Goal: Book appointment/travel/reservation

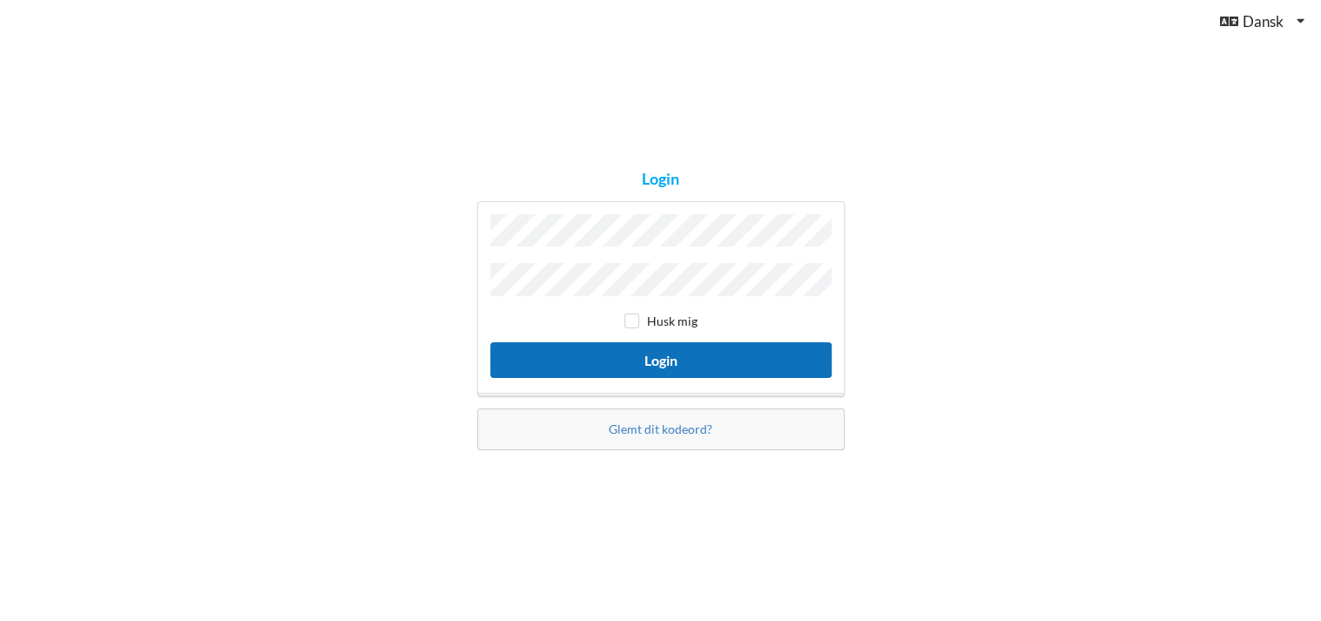
click at [613, 352] on button "Login" at bounding box center [660, 360] width 341 height 36
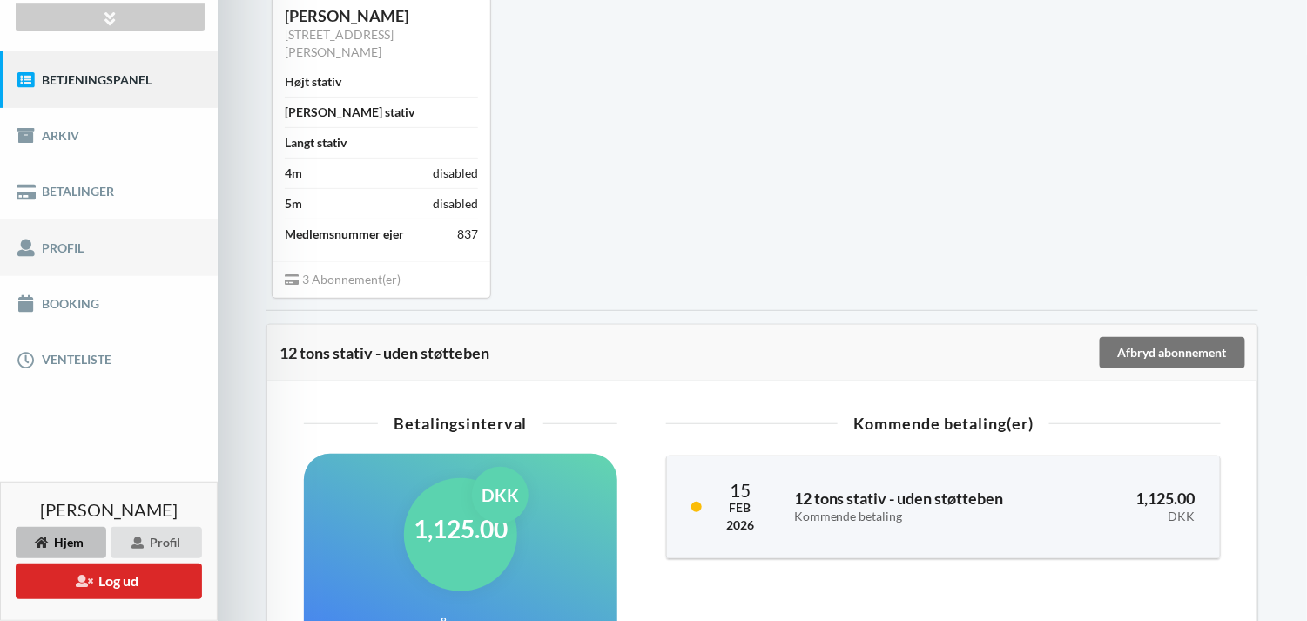
scroll to position [174, 0]
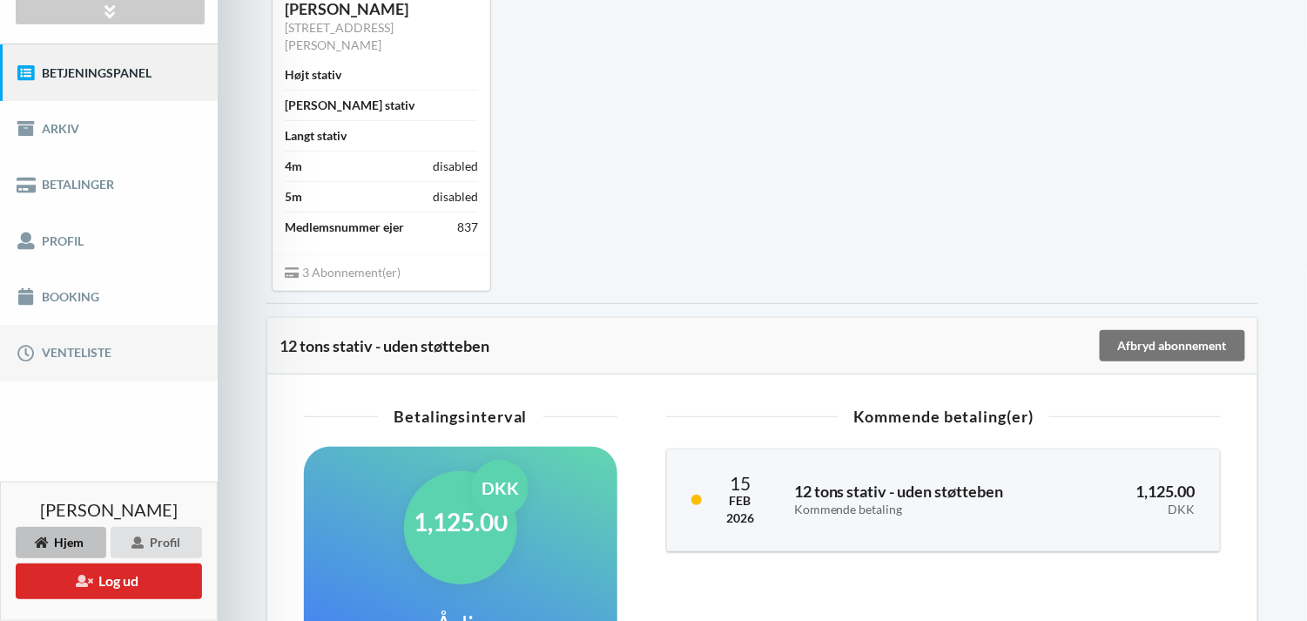
click at [106, 356] on link "Venteliste" at bounding box center [109, 353] width 218 height 56
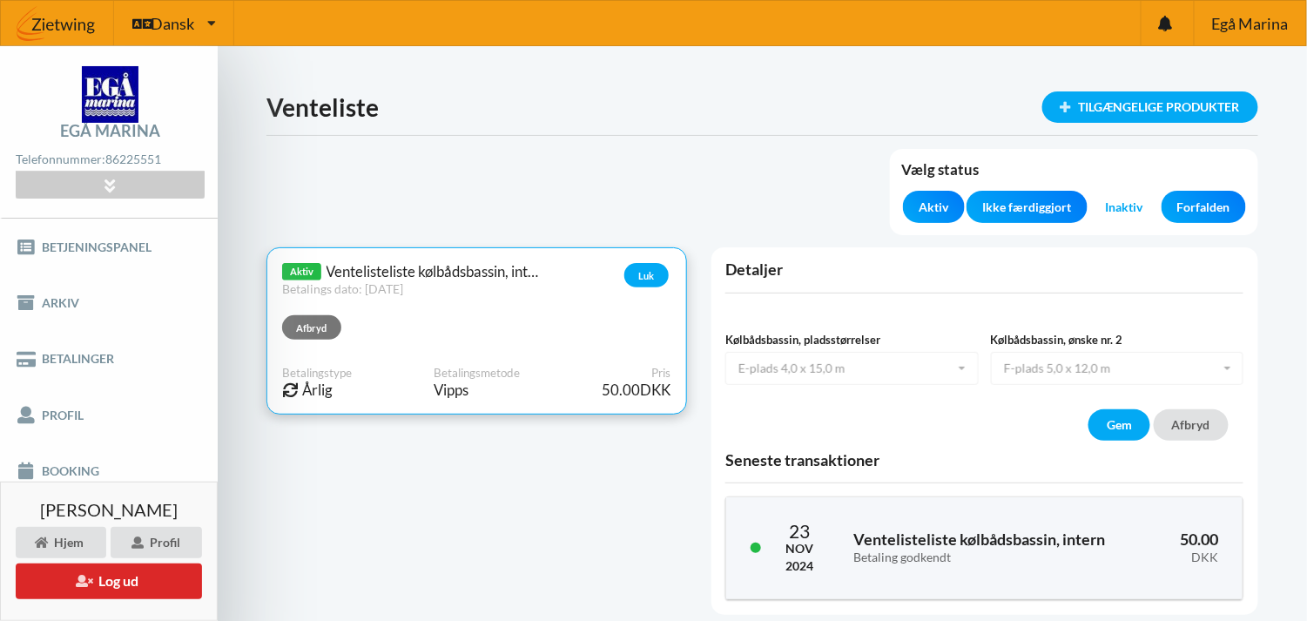
scroll to position [74, 0]
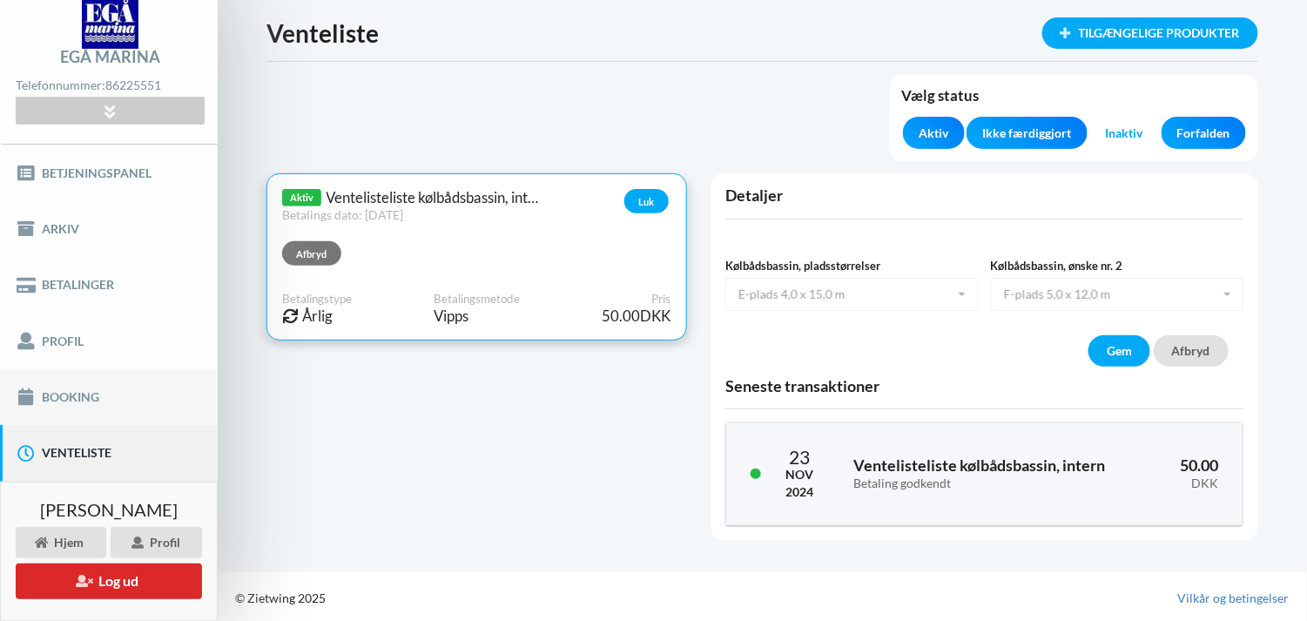
click at [106, 390] on link "Booking" at bounding box center [109, 397] width 218 height 56
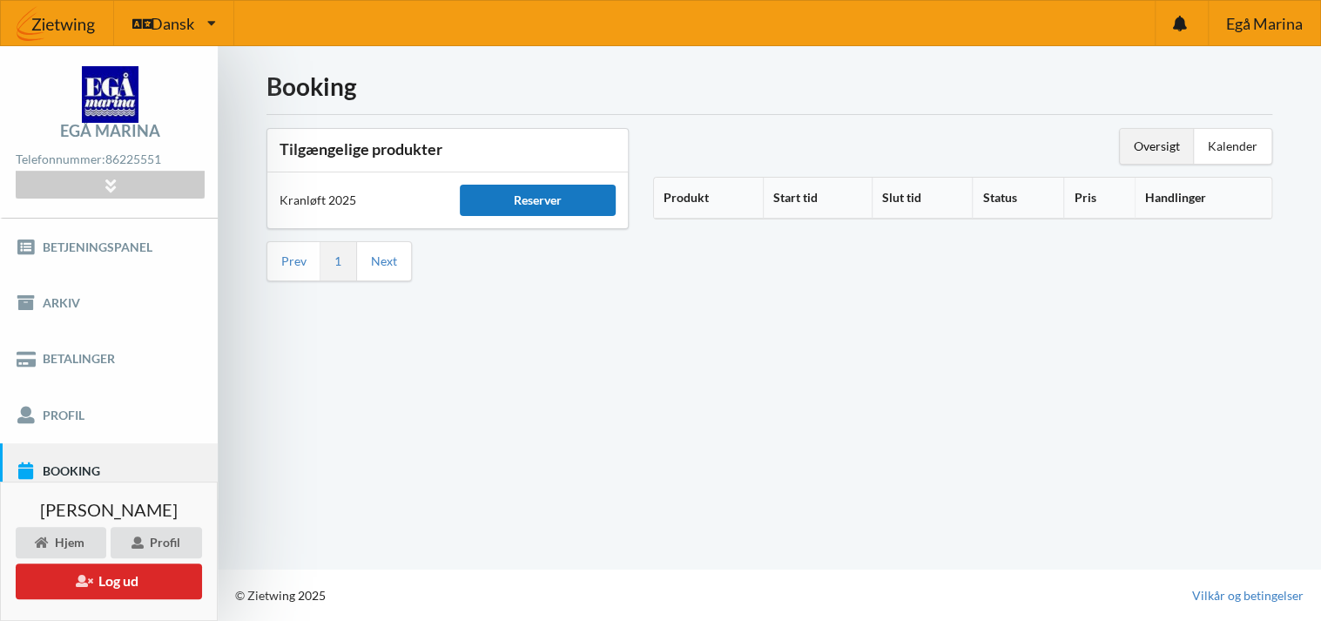
click at [576, 203] on div "Reserver" at bounding box center [538, 200] width 156 height 31
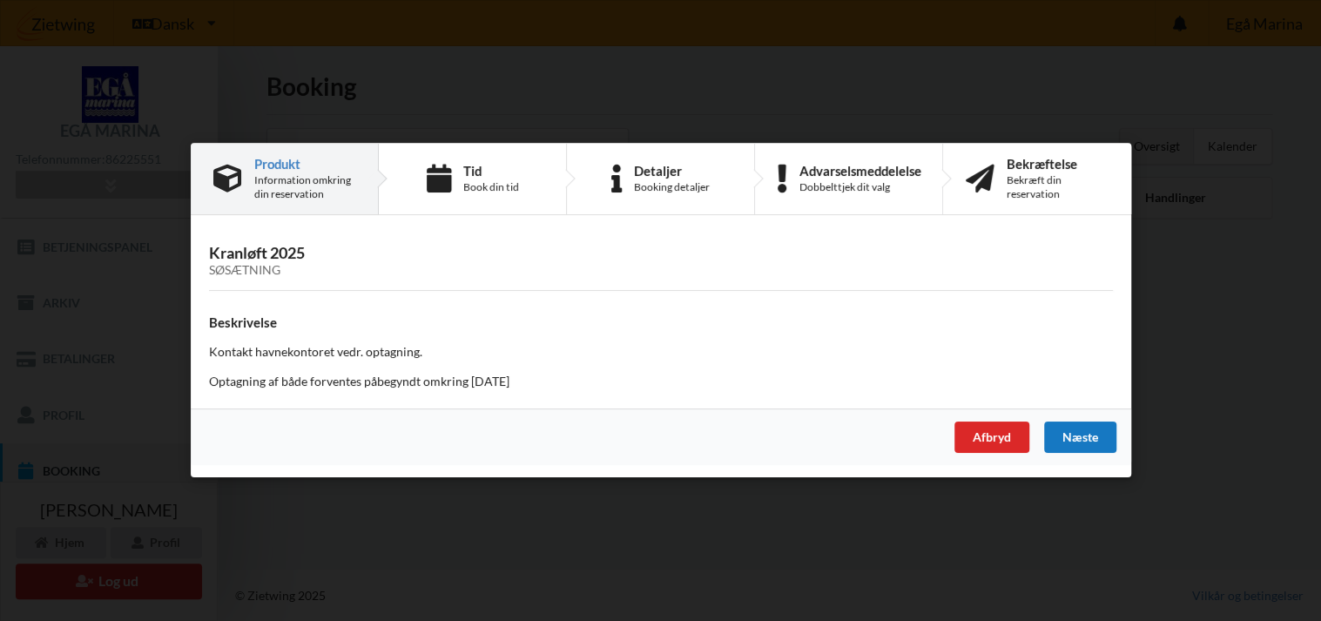
click at [1085, 437] on div "Næste" at bounding box center [1079, 437] width 72 height 31
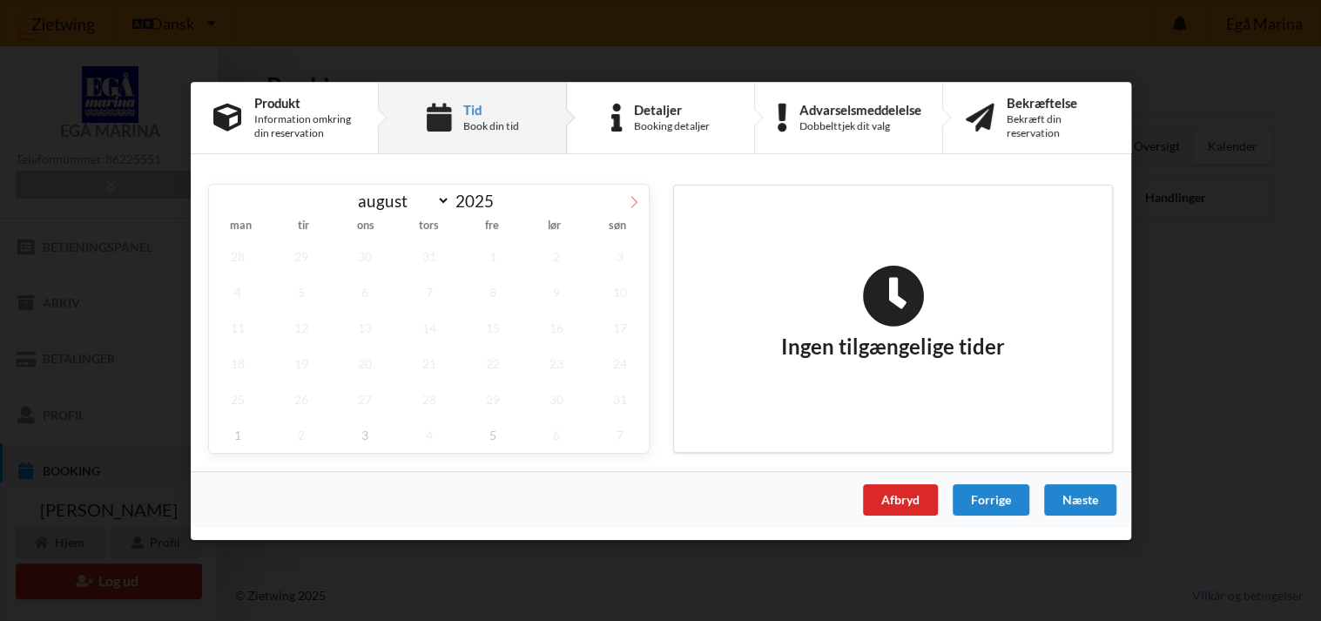
click at [632, 204] on icon at bounding box center [634, 201] width 12 height 12
click at [639, 194] on span at bounding box center [634, 199] width 30 height 30
select select "9"
click at [491, 251] on span "3" at bounding box center [491, 256] width 57 height 36
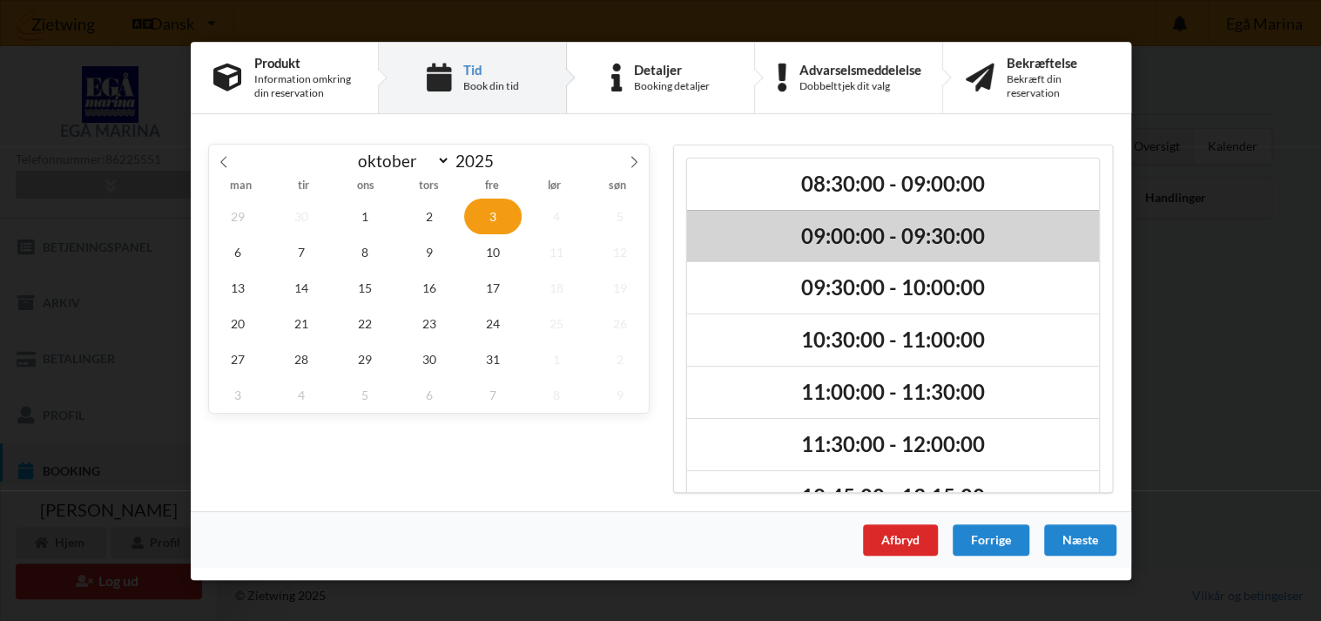
click at [860, 239] on h2 "09:00:00 - 09:30:00" at bounding box center [892, 235] width 387 height 27
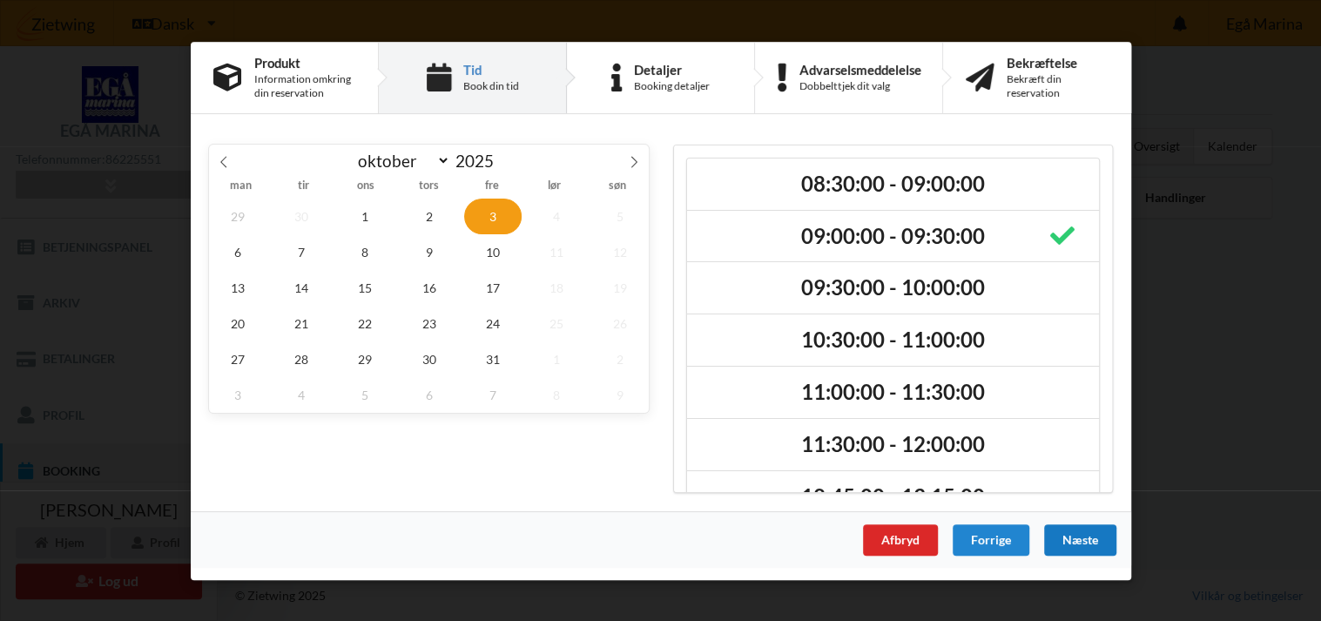
click at [1073, 528] on div "Næste" at bounding box center [1079, 538] width 72 height 31
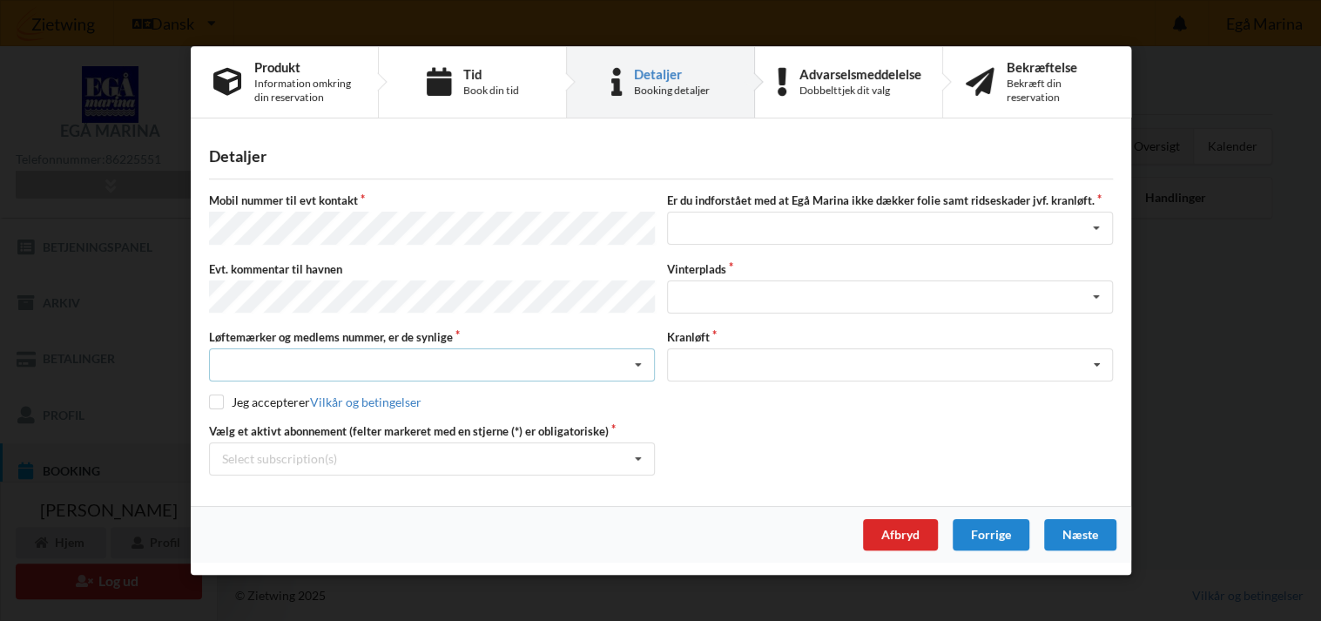
click at [395, 367] on div "Nej, jeg kontakter havnekontoret inden løftet Ja, mine mærker er synlige og int…" at bounding box center [432, 364] width 446 height 33
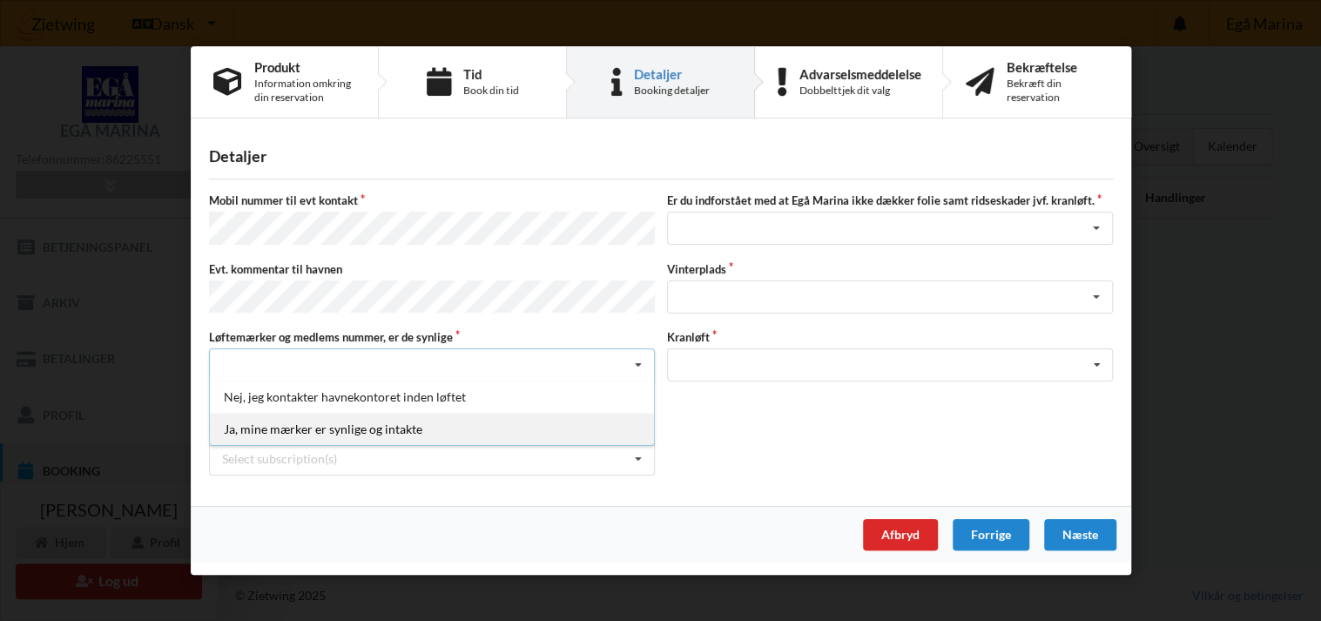
click at [373, 413] on div "Ja, mine mærker er synlige og intakte" at bounding box center [432, 429] width 444 height 32
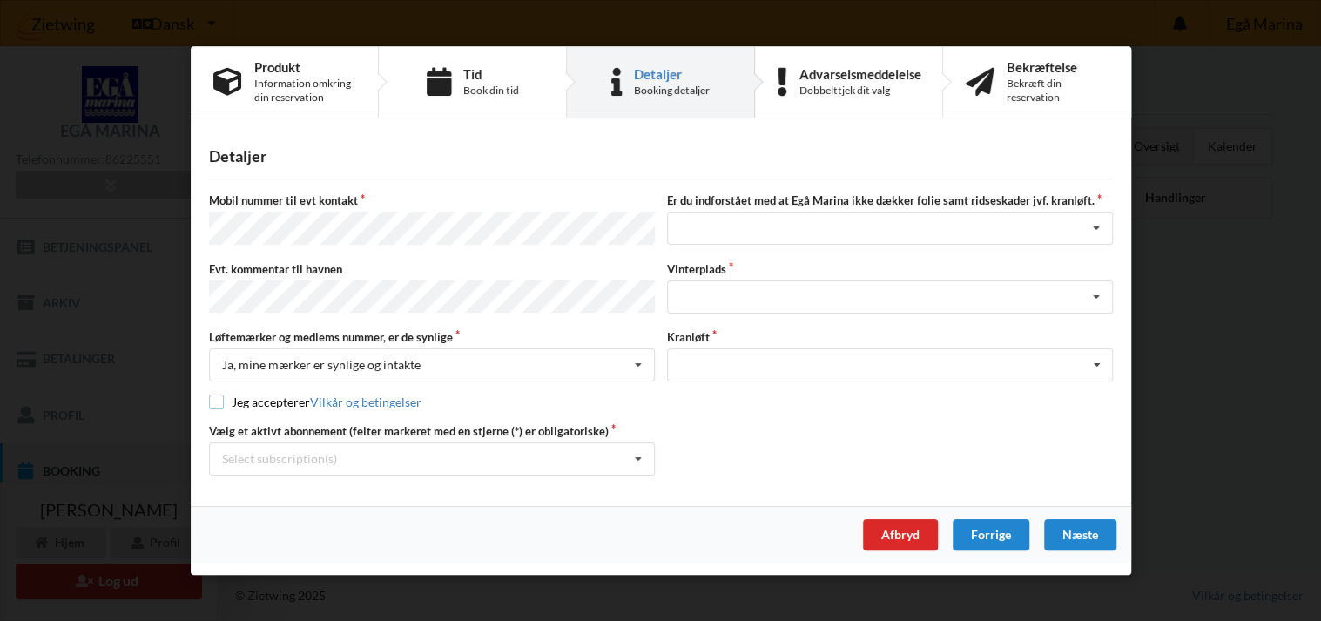
click at [219, 401] on input "checkbox" at bounding box center [216, 401] width 15 height 15
checkbox input "true"
click at [636, 449] on icon at bounding box center [638, 459] width 26 height 32
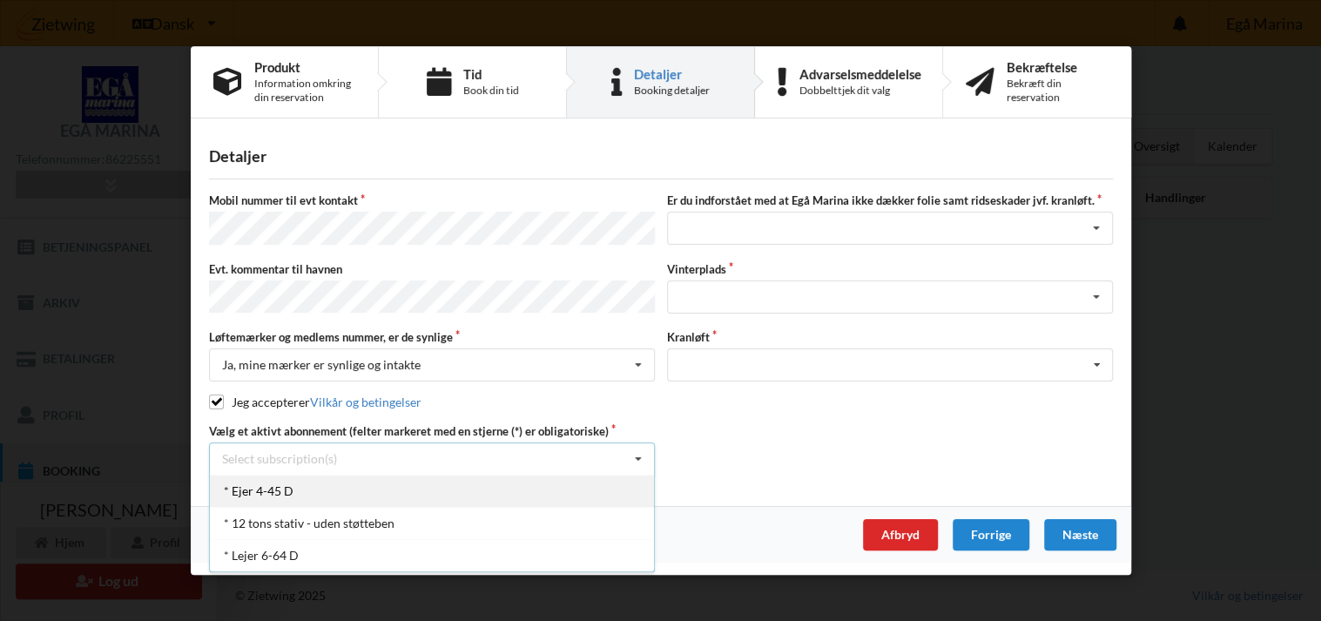
click at [279, 488] on div "* Ejer 4-45 D" at bounding box center [432, 490] width 444 height 32
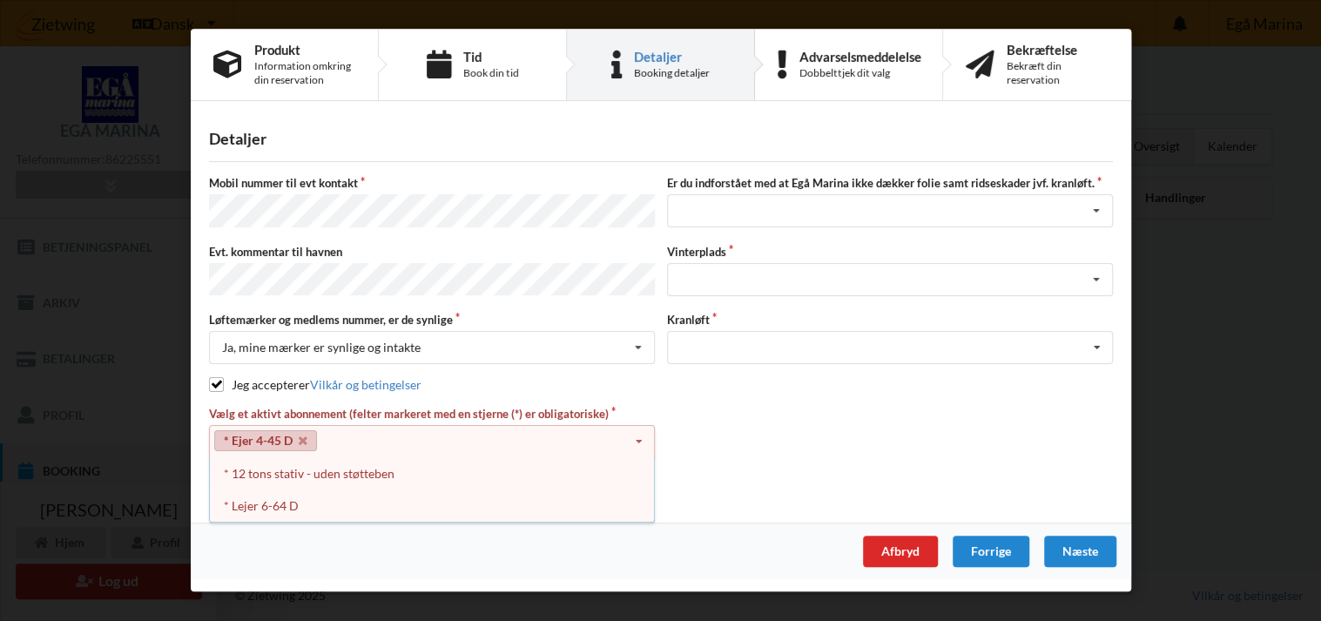
click at [743, 381] on div "Jeg accepterer Vilkår og betingelser" at bounding box center [661, 385] width 904 height 17
click at [307, 436] on link "* Ejer 4-45 D" at bounding box center [265, 441] width 103 height 21
click at [757, 210] on div "Jeg har tæpper med og tager selv ansvaret for eventuelle folie samt ridseskader…" at bounding box center [890, 211] width 446 height 33
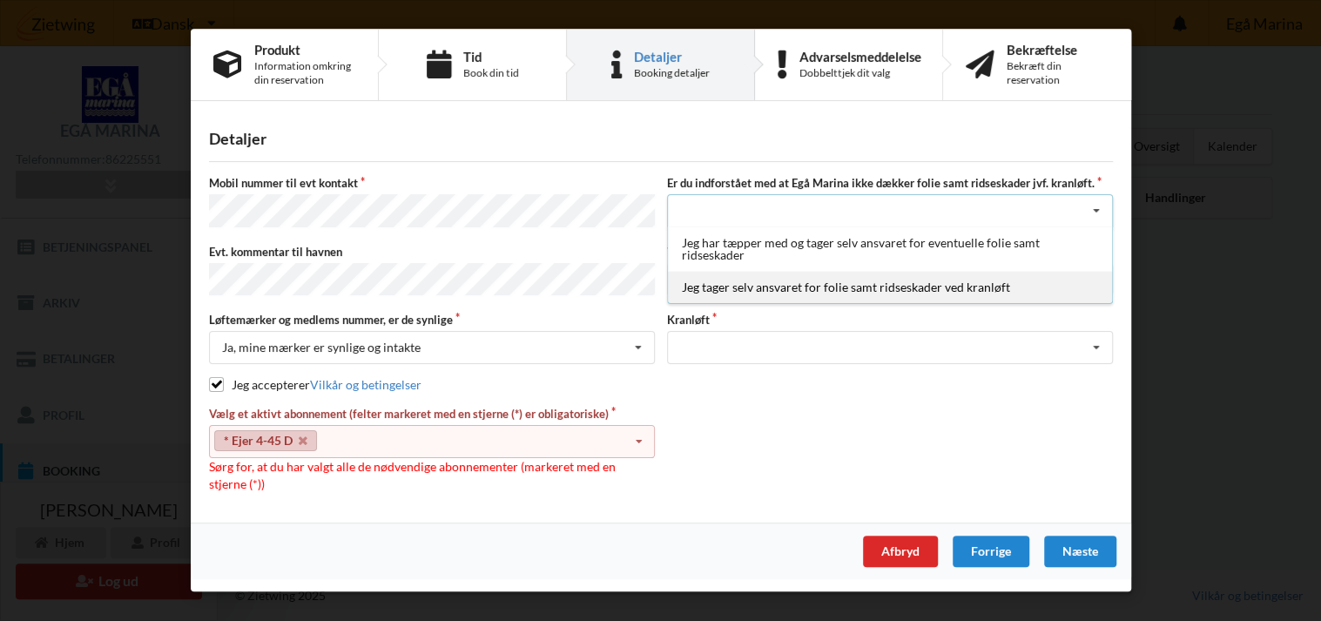
click at [716, 298] on div "Jeg tager selv ansvaret for folie samt ridseskader ved kranløft" at bounding box center [890, 288] width 444 height 32
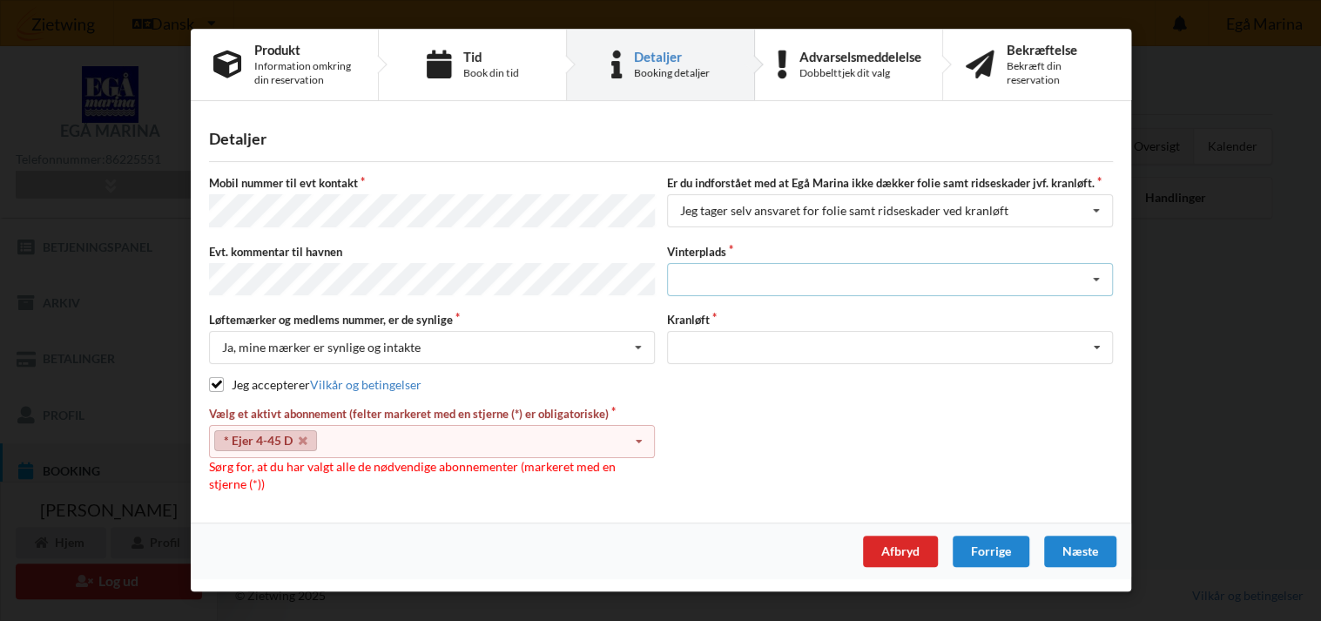
click at [726, 285] on div "Landplads nr. 1 Landplads nr. 2 Landplads nr.3 Landplads nr. 4 Landplads nr. 5 …" at bounding box center [890, 279] width 446 height 33
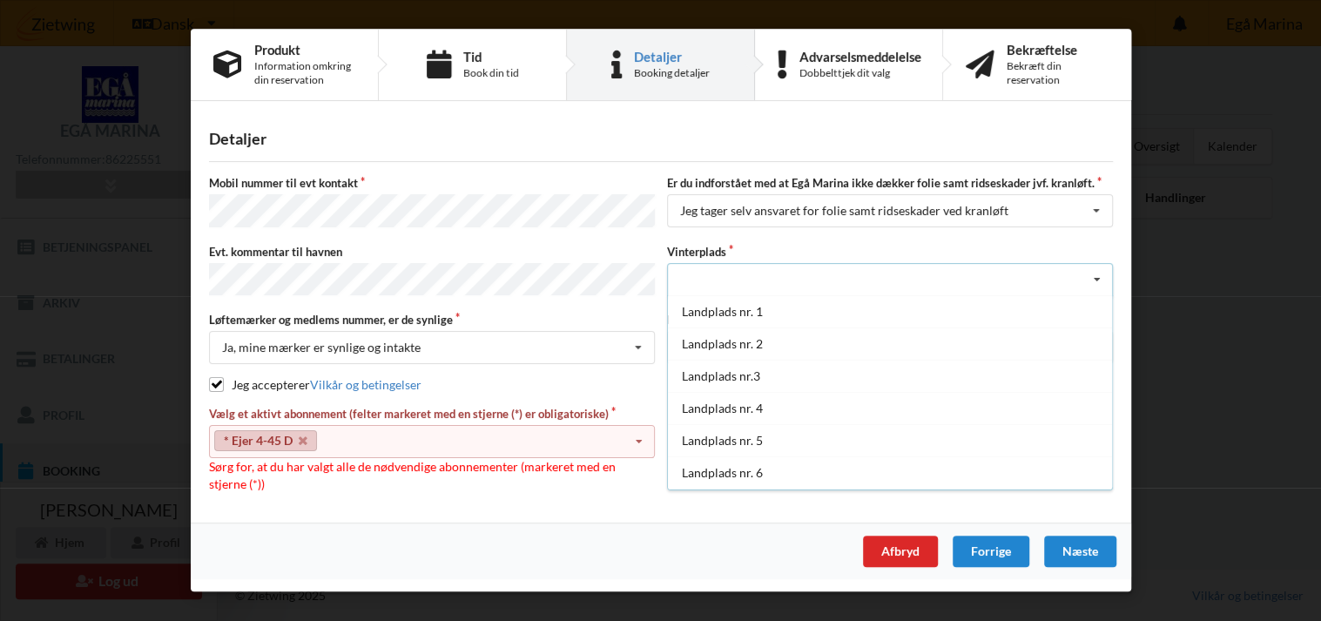
click at [755, 279] on div "Landplads nr. 1 Landplads nr. 2 Landplads nr.3 Landplads nr. 4 Landplads nr. 5 …" at bounding box center [890, 279] width 446 height 33
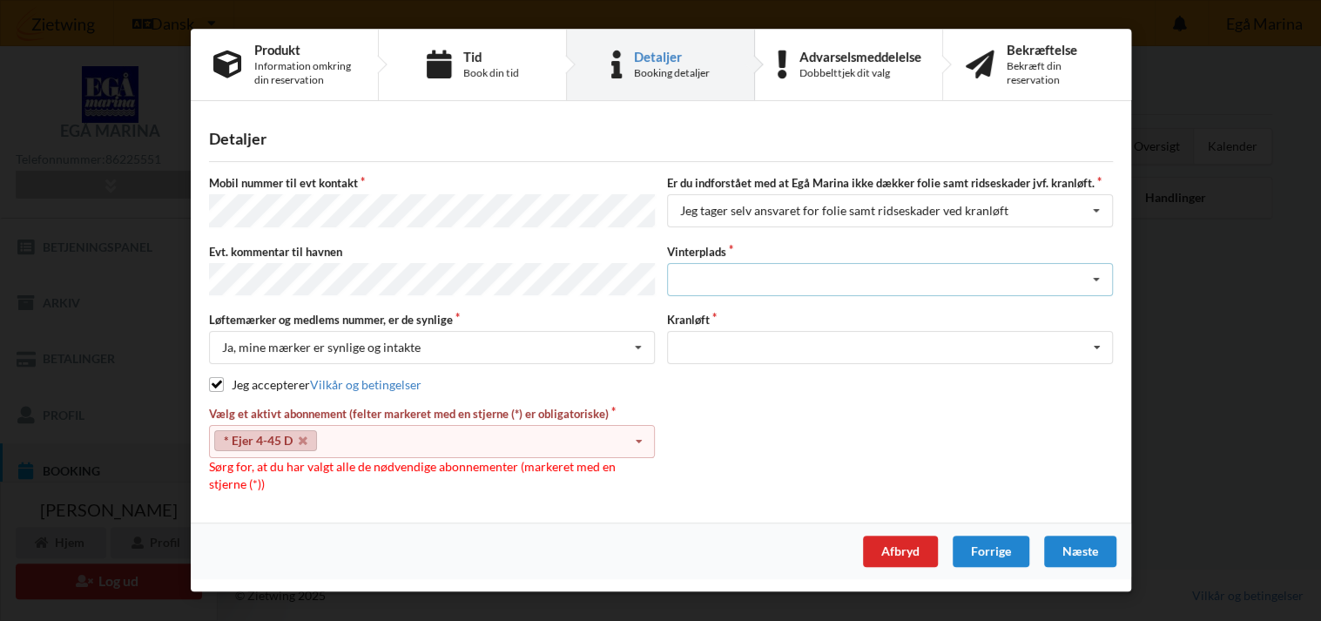
click at [1094, 272] on icon at bounding box center [1096, 280] width 26 height 32
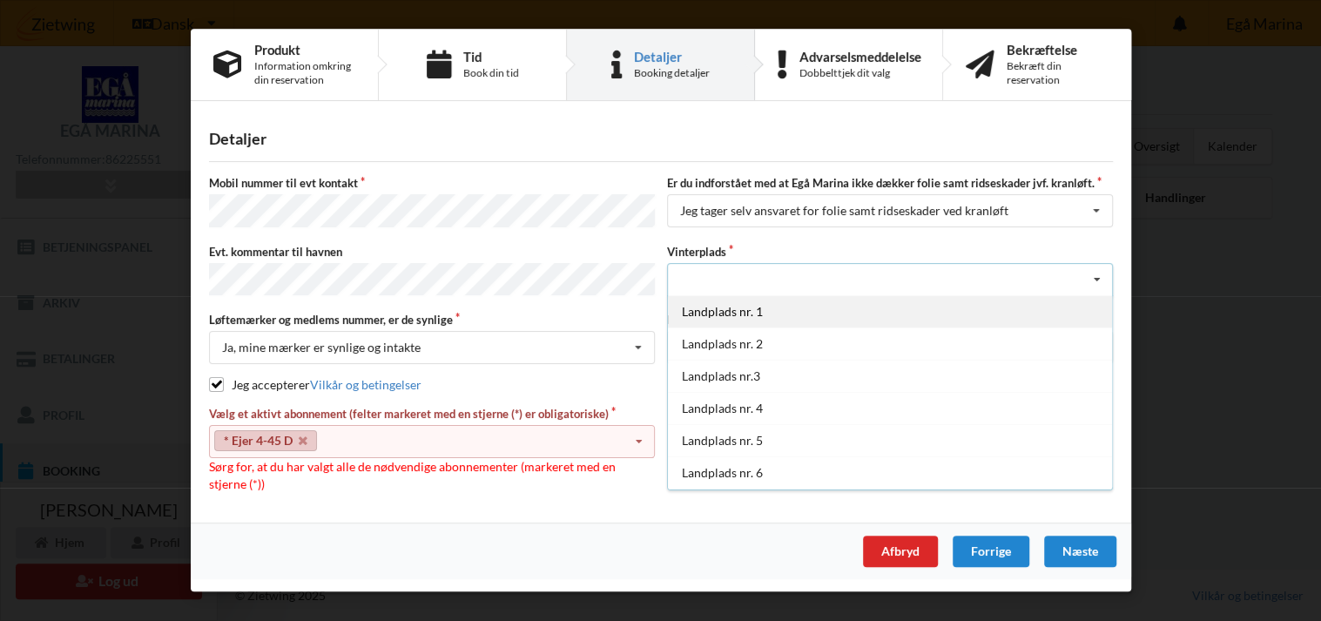
click at [789, 312] on div "Landplads nr. 1" at bounding box center [890, 311] width 444 height 32
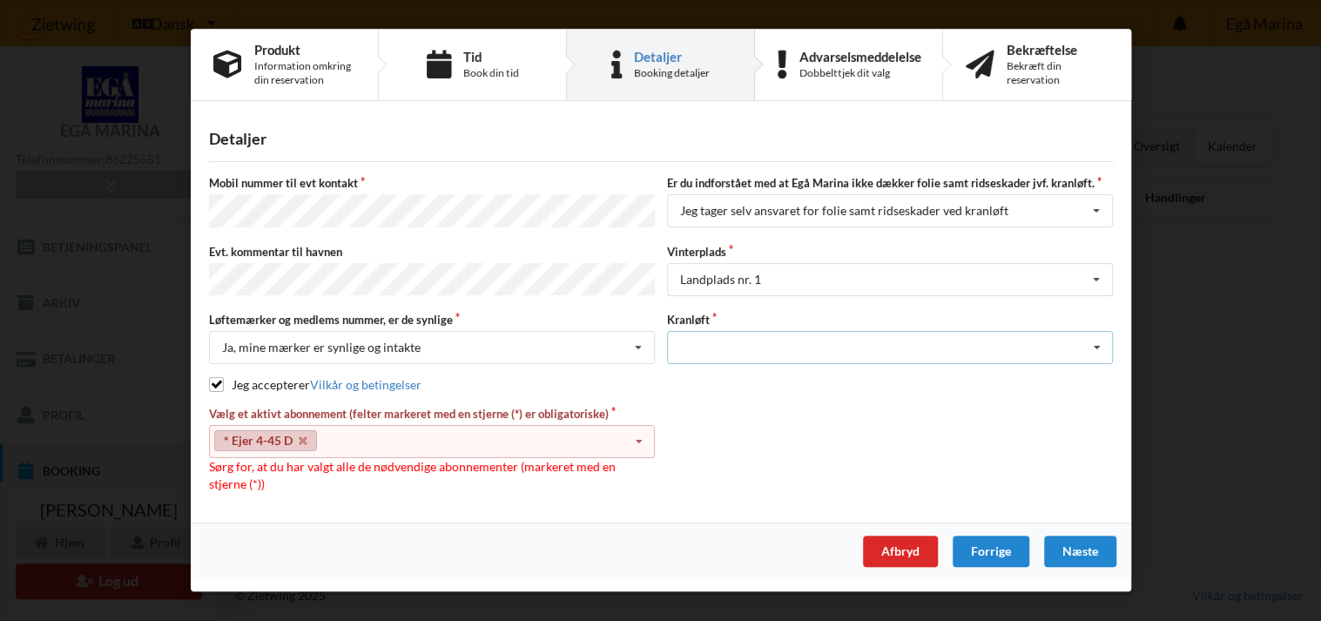
click at [769, 347] on div "Optagning" at bounding box center [890, 348] width 446 height 33
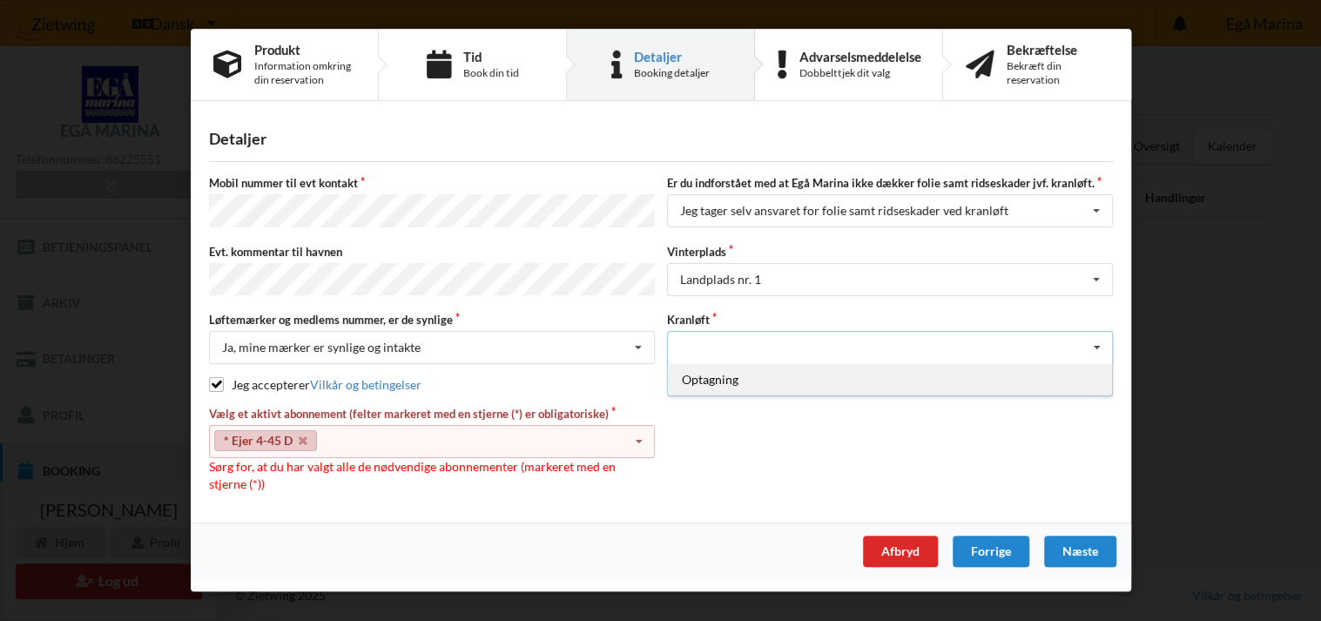
click at [759, 375] on div "Optagning" at bounding box center [890, 380] width 444 height 32
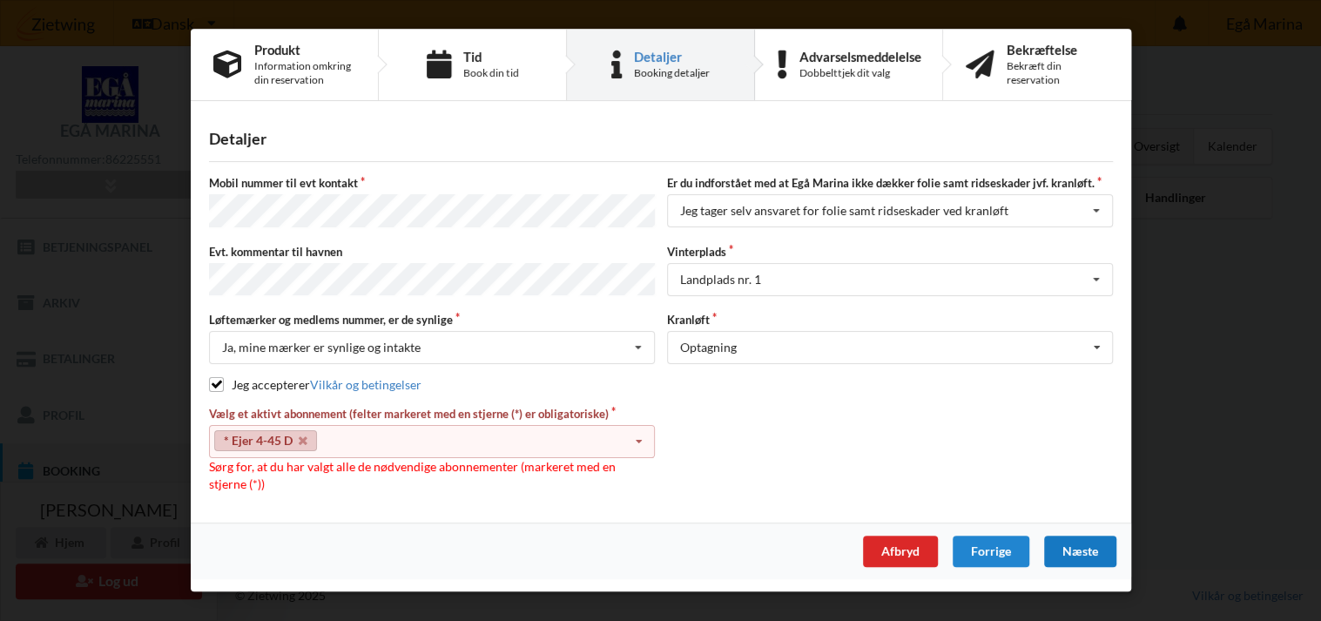
click at [1061, 550] on div "Næste" at bounding box center [1079, 551] width 72 height 31
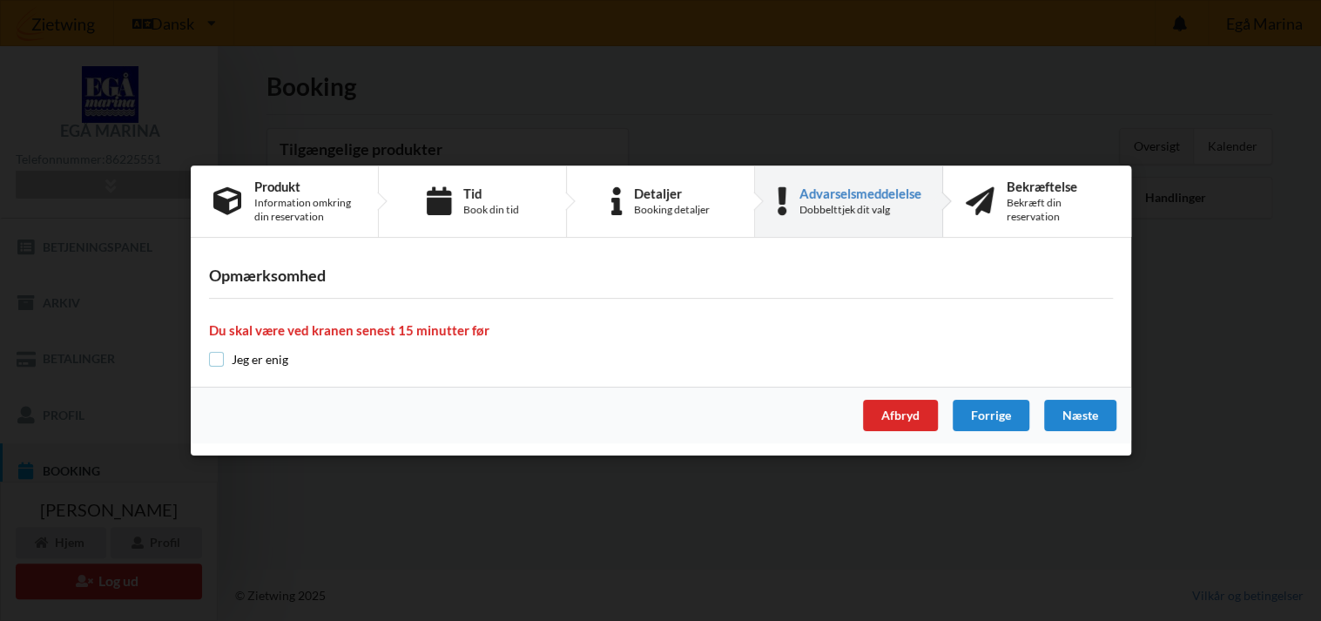
click at [219, 358] on input "checkbox" at bounding box center [216, 359] width 15 height 15
checkbox input "true"
click at [1081, 409] on div "Næste" at bounding box center [1079, 415] width 72 height 31
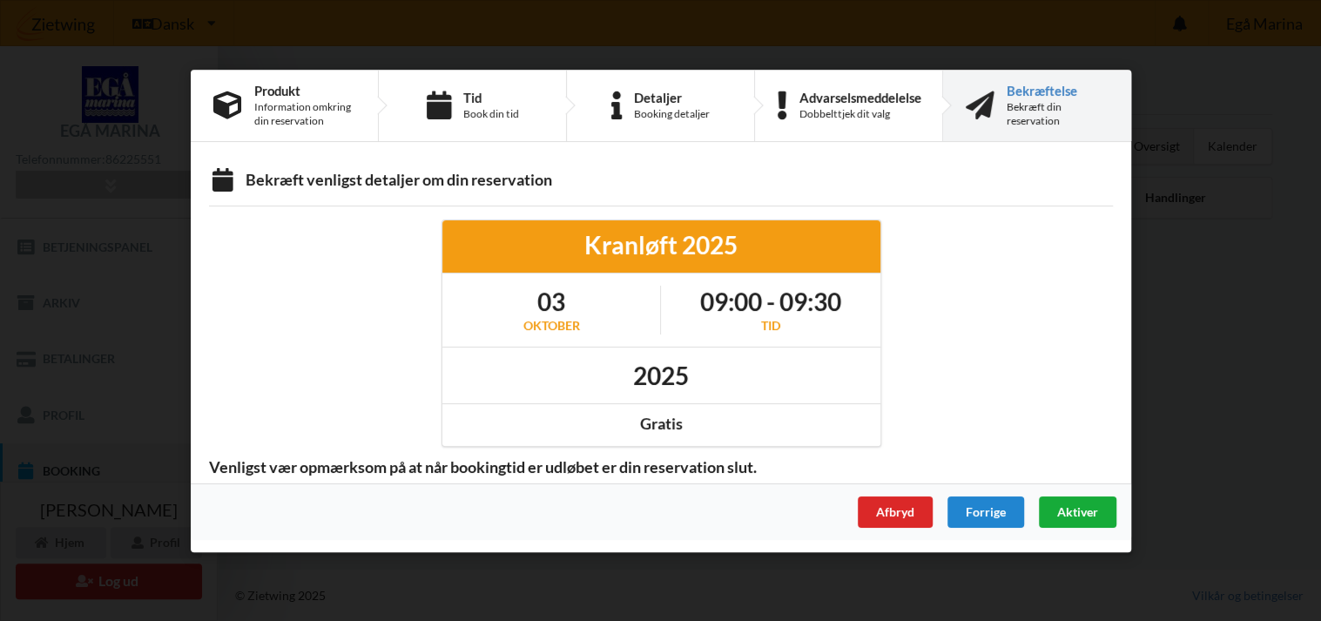
click at [1068, 507] on span "Aktiver" at bounding box center [1076, 510] width 41 height 15
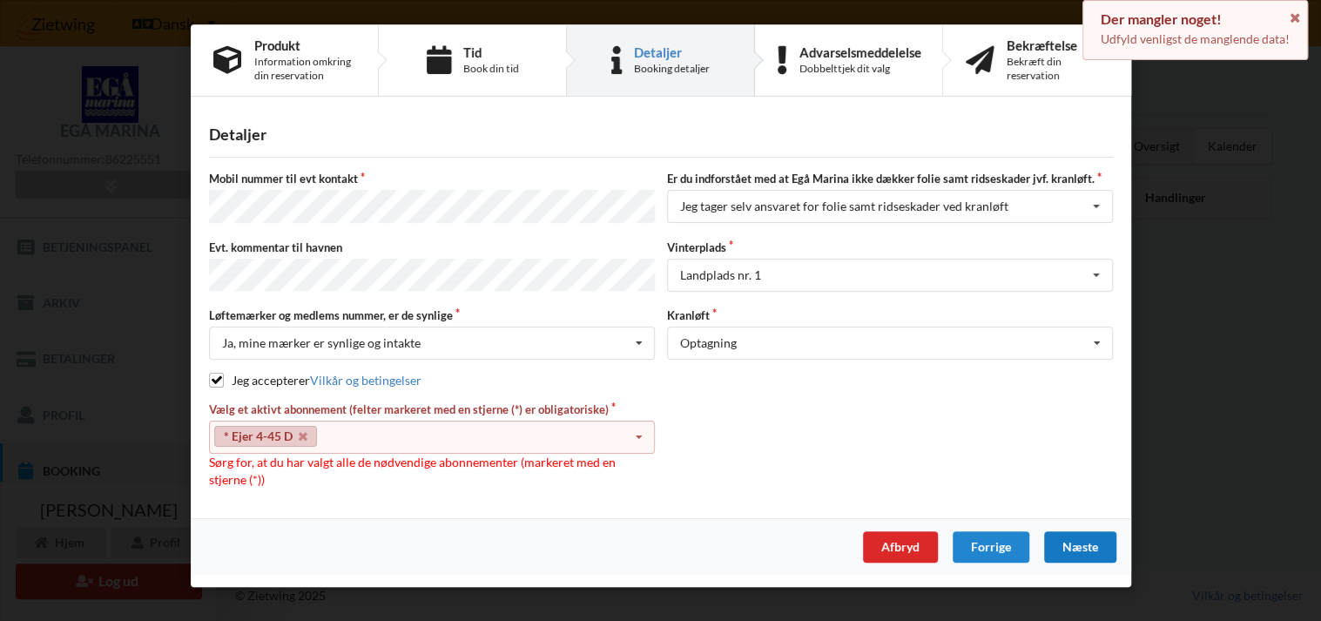
click at [636, 432] on icon at bounding box center [638, 437] width 26 height 32
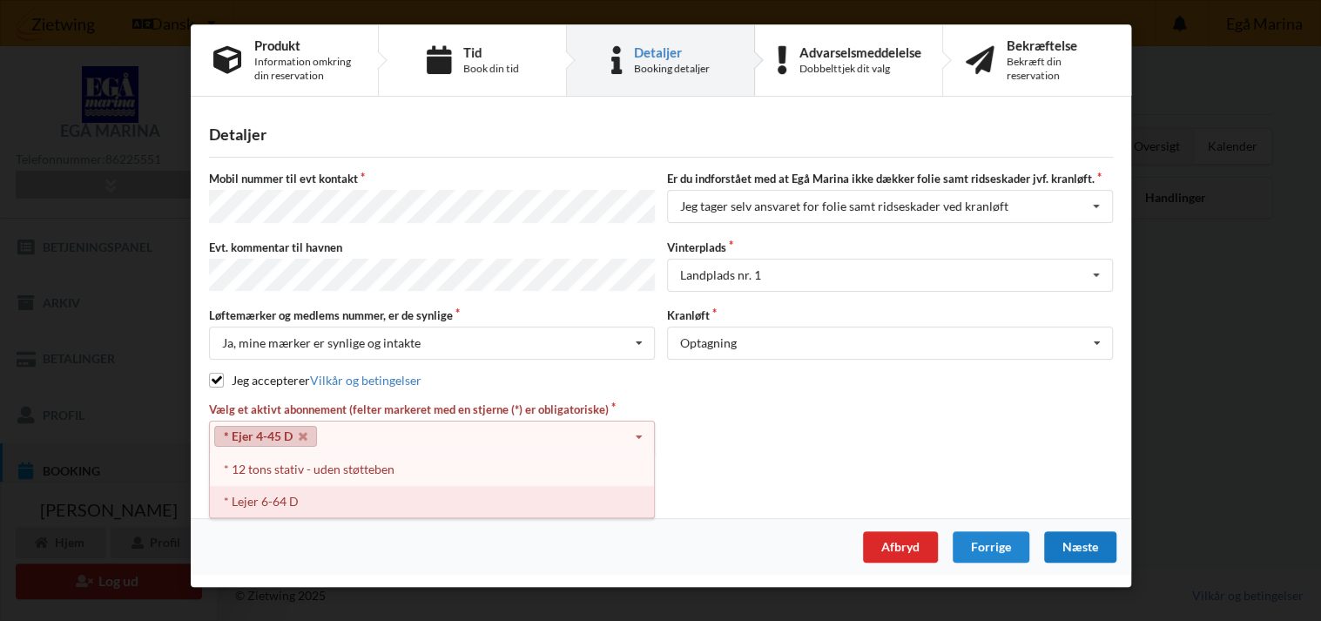
click at [305, 487] on div "* Lejer 6-64 D" at bounding box center [432, 501] width 444 height 32
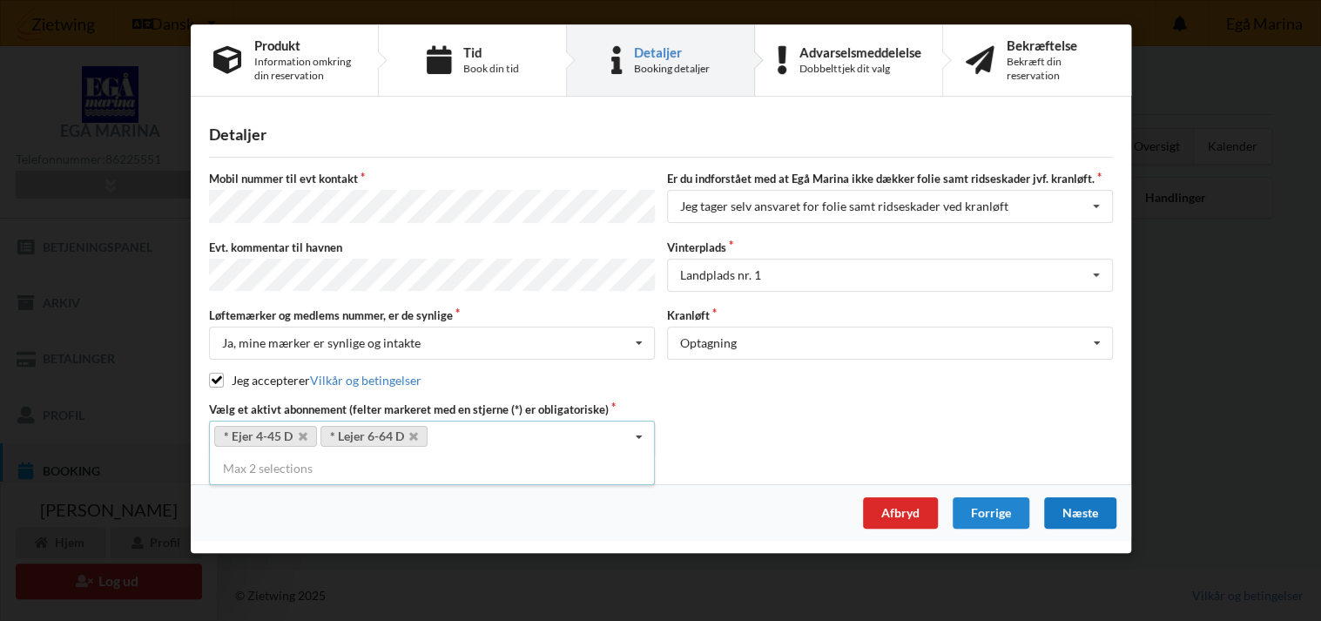
click at [1080, 505] on div "Næste" at bounding box center [1079, 512] width 72 height 31
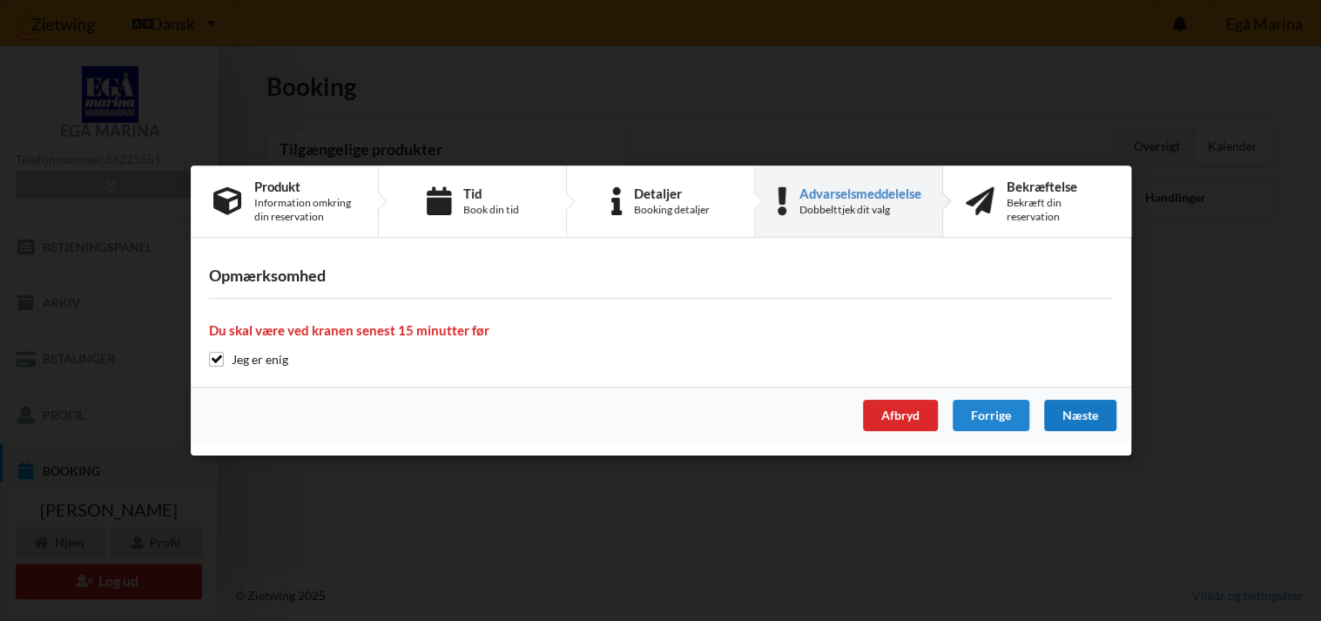
click at [1090, 423] on div "Næste" at bounding box center [1079, 415] width 72 height 31
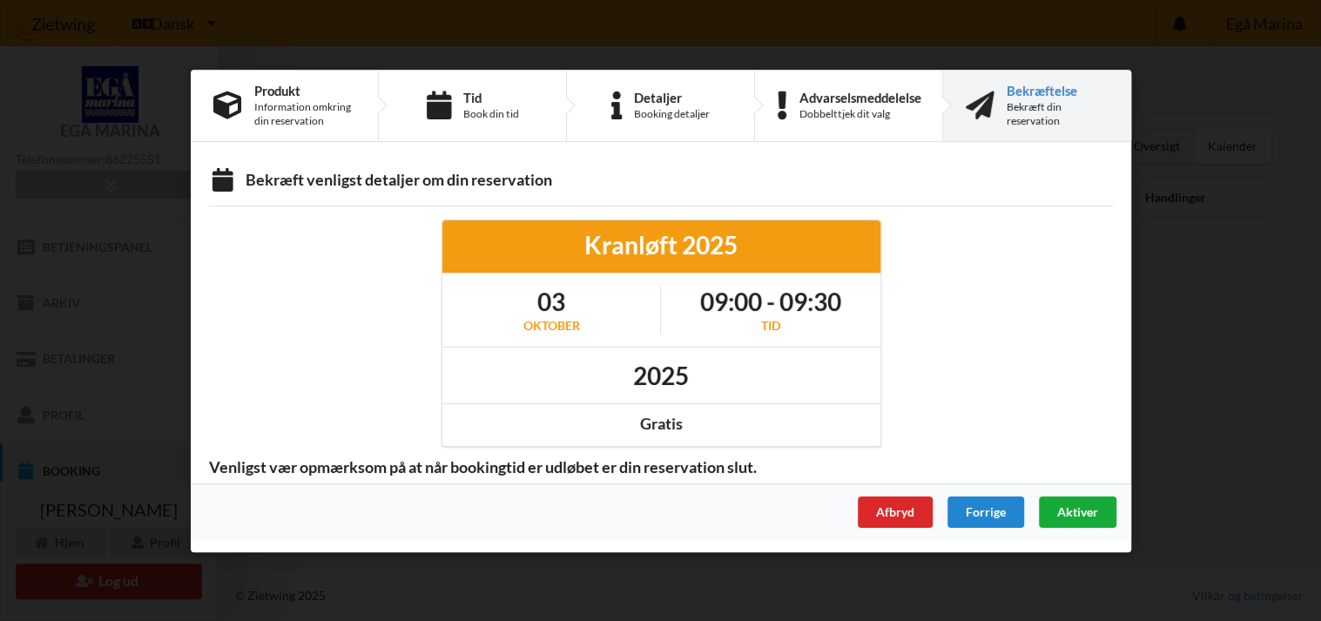
click at [1072, 504] on span "Aktiver" at bounding box center [1076, 510] width 41 height 15
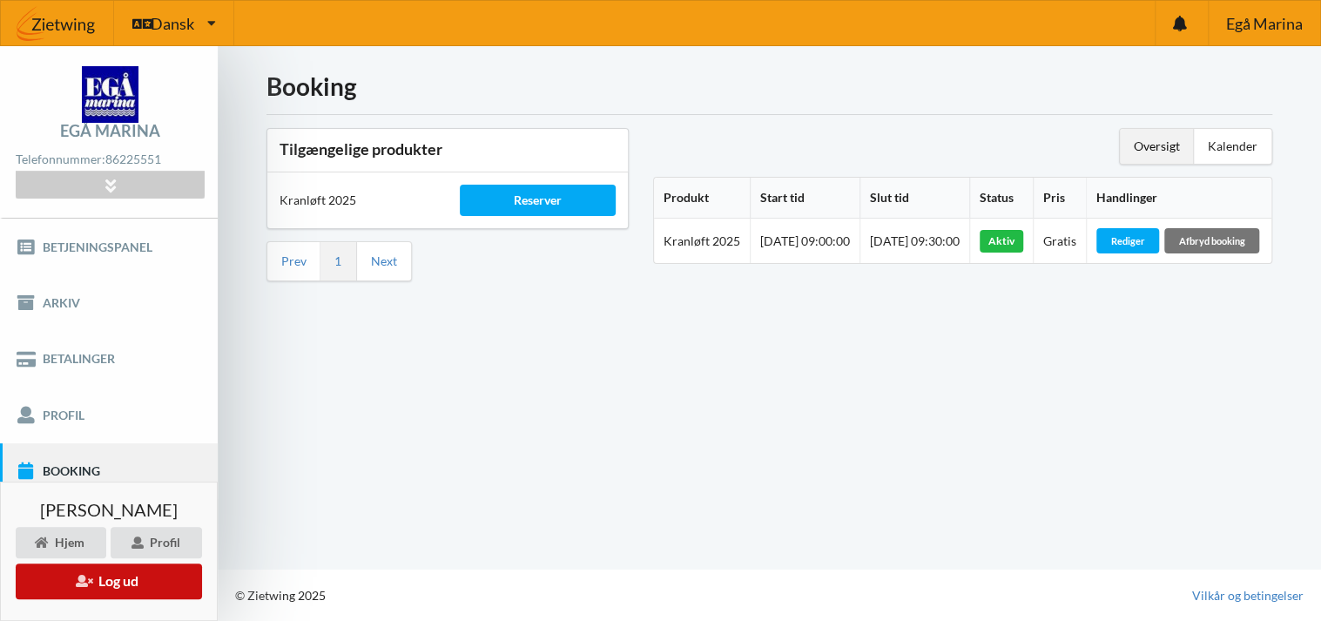
click at [66, 581] on button "Log ud" at bounding box center [109, 581] width 186 height 36
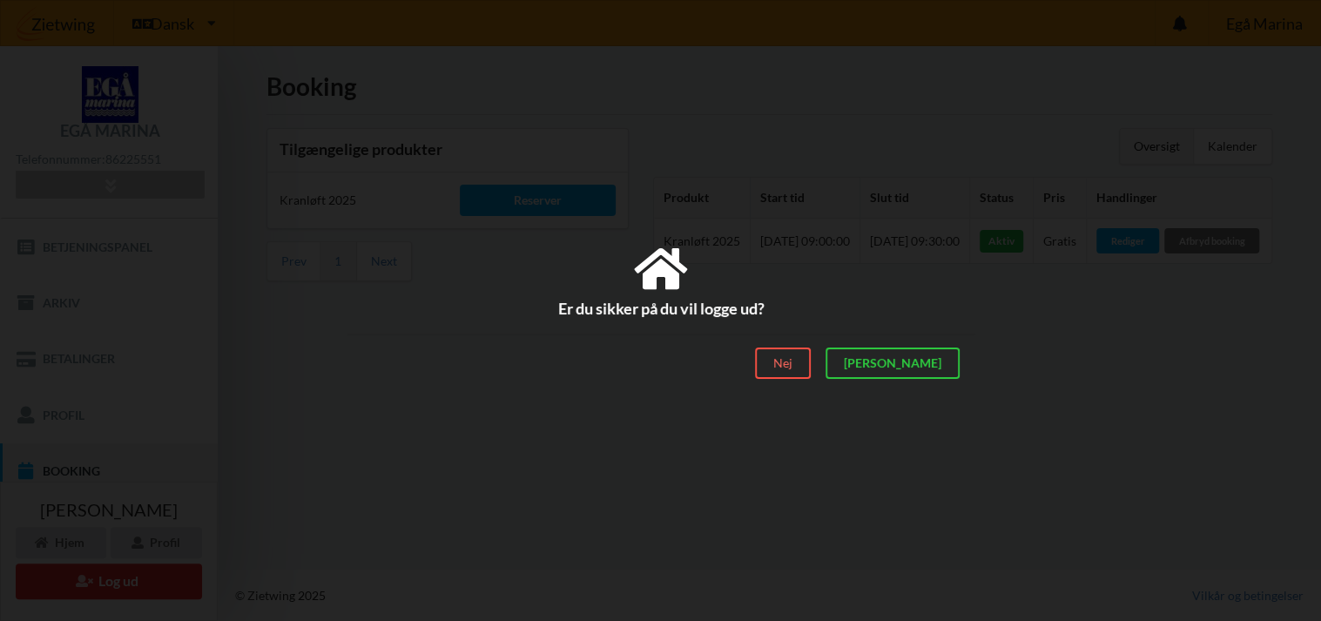
click at [810, 372] on div "Nej" at bounding box center [782, 362] width 56 height 31
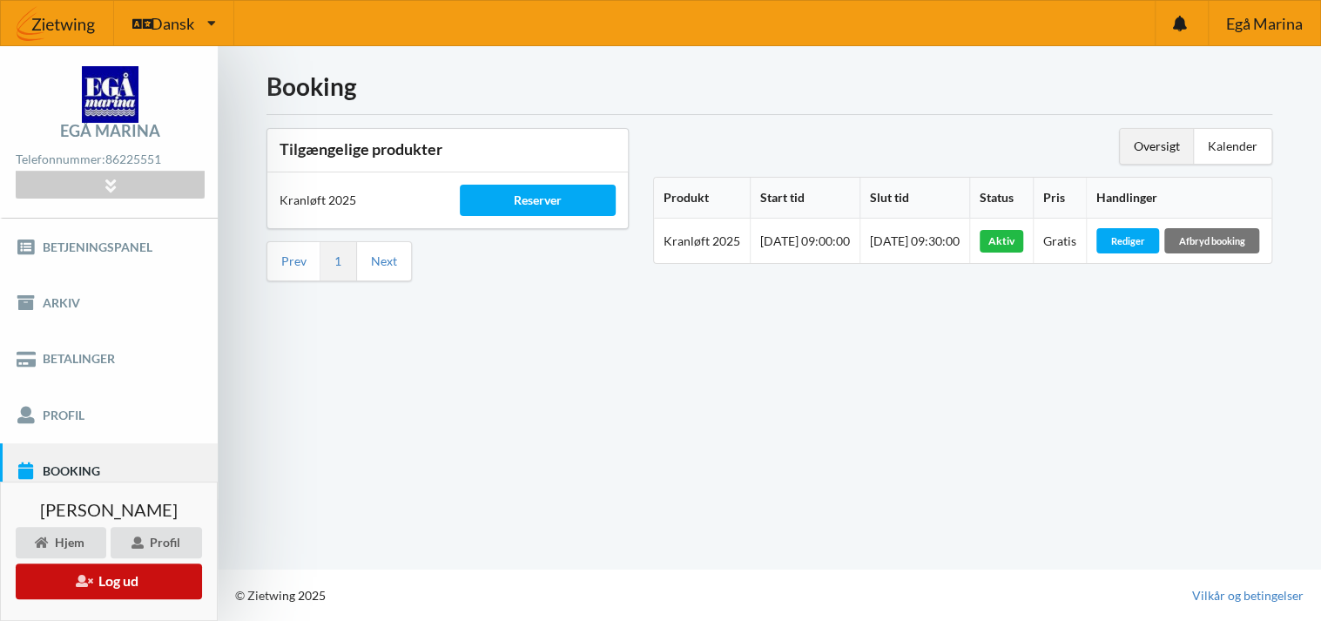
click at [151, 571] on button "Log ud" at bounding box center [109, 581] width 186 height 36
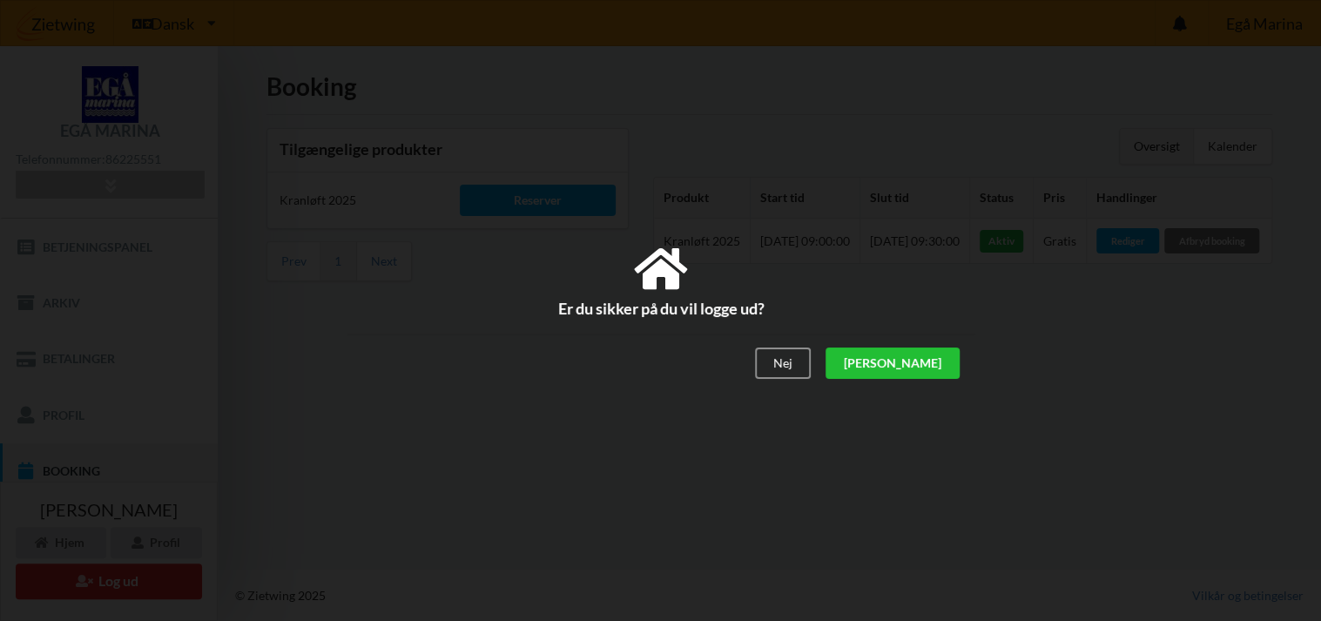
click at [933, 362] on div "[PERSON_NAME]" at bounding box center [891, 362] width 134 height 31
